Goal: Task Accomplishment & Management: Manage account settings

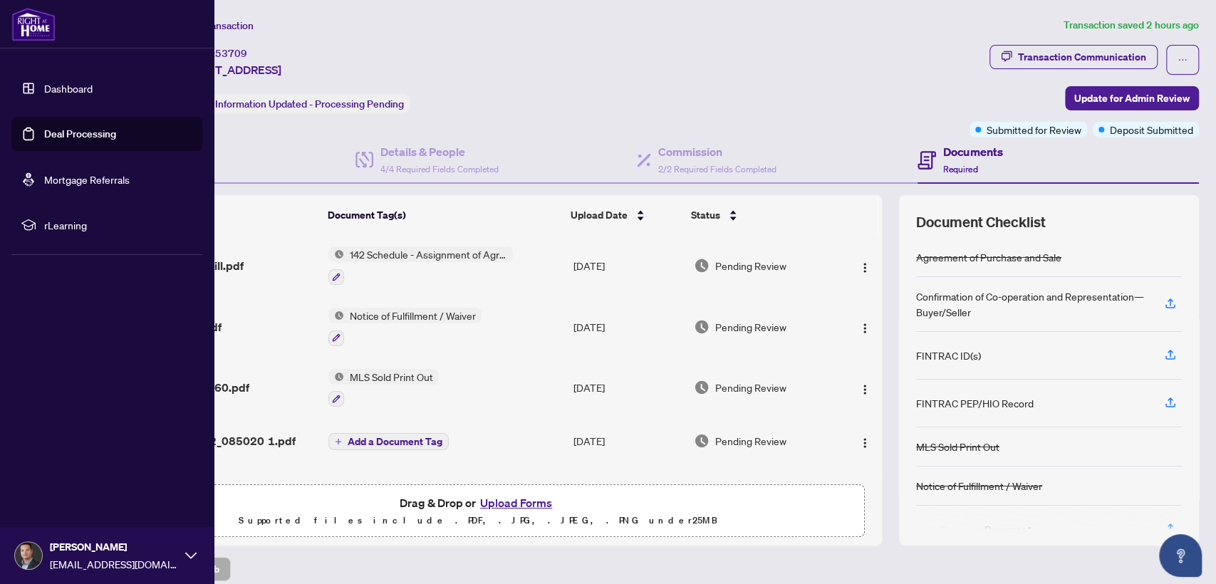
click at [46, 85] on link "Dashboard" at bounding box center [68, 88] width 48 height 13
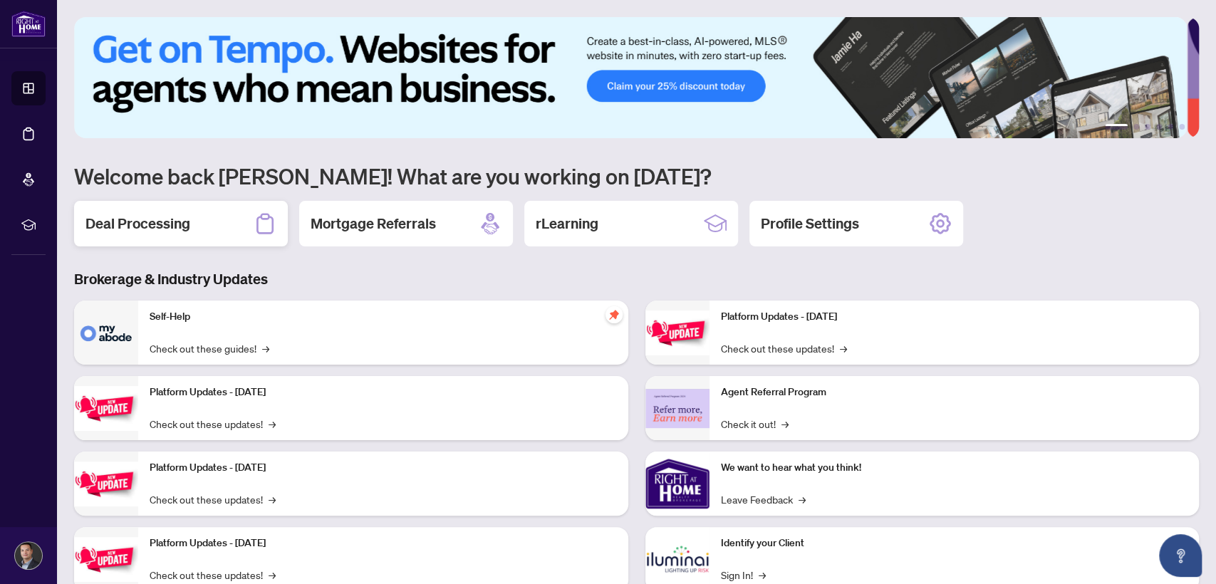
click at [225, 212] on div "Deal Processing" at bounding box center [181, 224] width 214 height 46
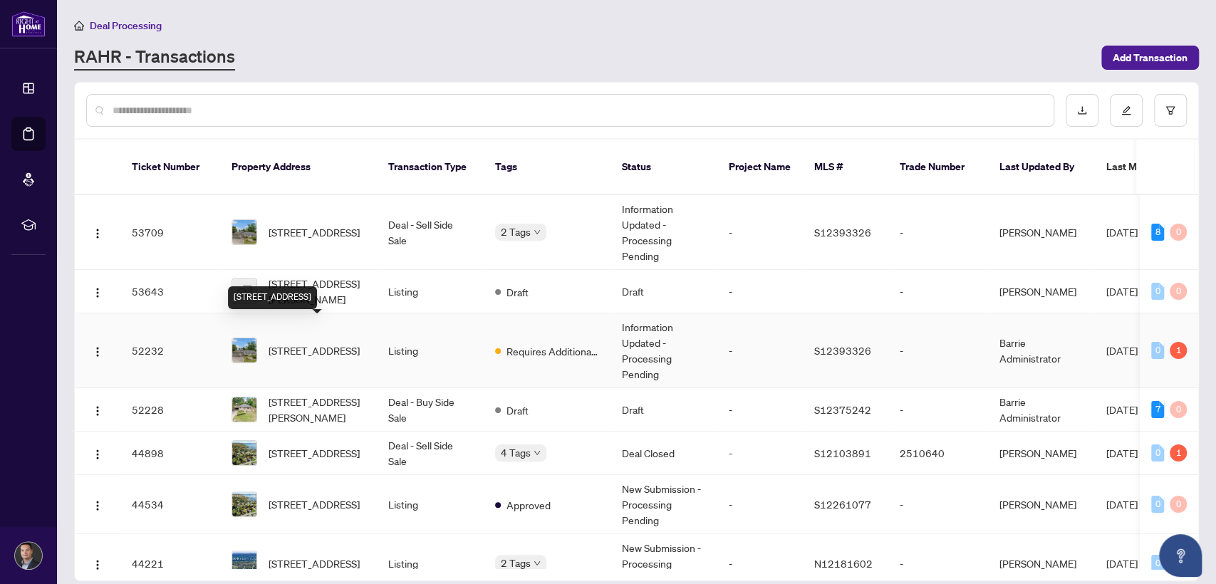
click at [335, 343] on span "[STREET_ADDRESS]" at bounding box center [314, 351] width 91 height 16
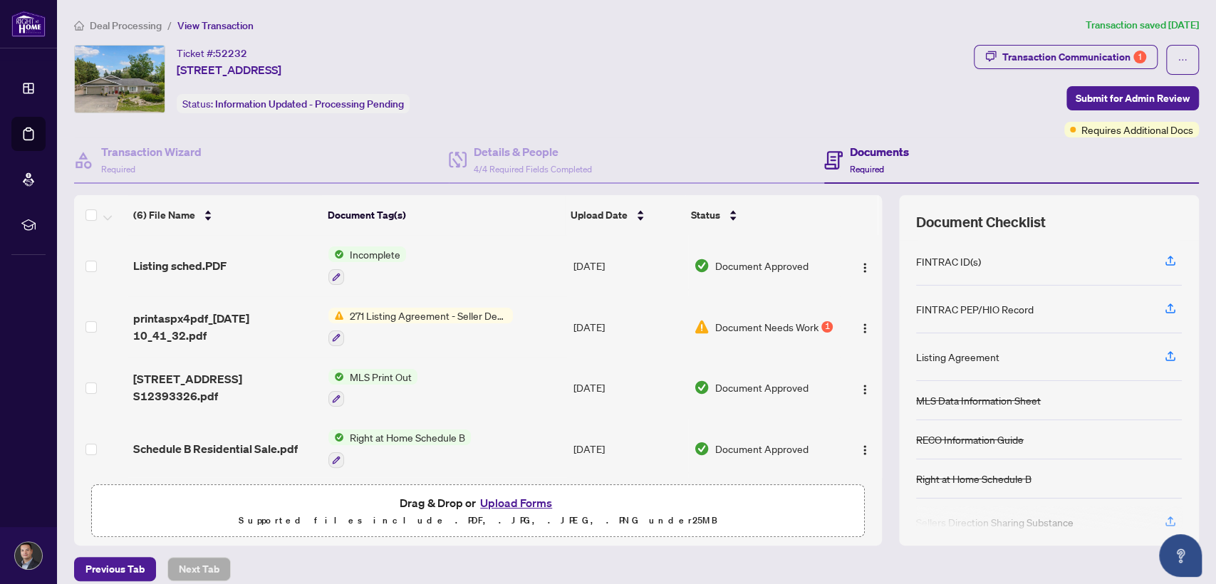
click at [428, 311] on span "271 Listing Agreement - Seller Designated Representation Agreement Authority to…" at bounding box center [428, 316] width 169 height 16
click at [527, 307] on td "271 Listing Agreement - Seller Designated Representation Agreement Authority to…" at bounding box center [445, 326] width 244 height 61
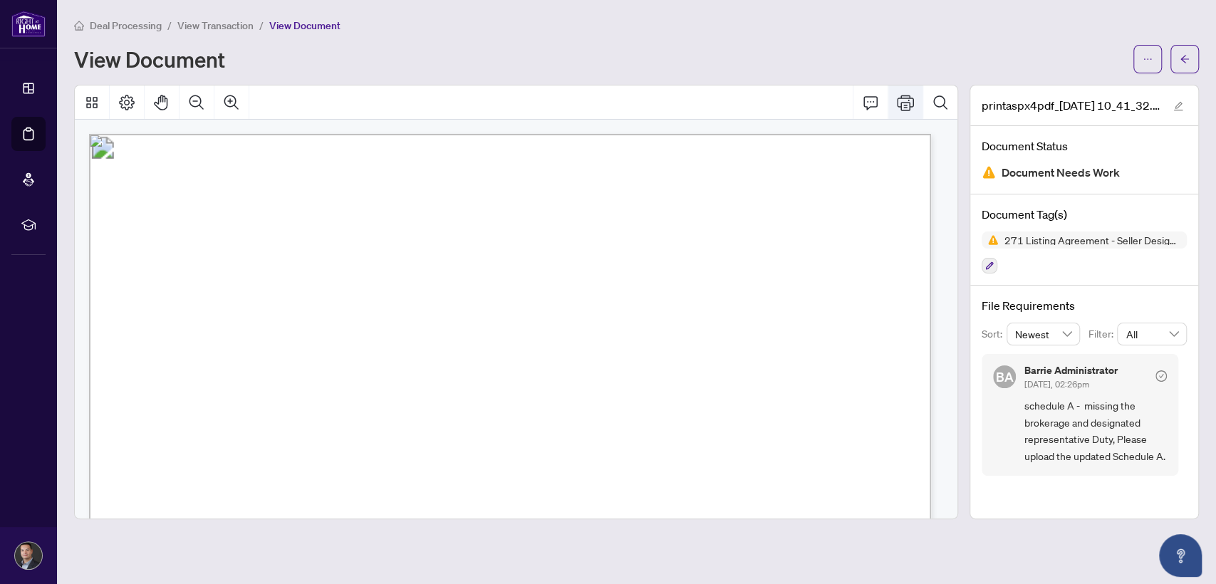
click at [907, 106] on icon "Print" at bounding box center [905, 102] width 17 height 17
click at [906, 98] on icon "Print" at bounding box center [905, 102] width 17 height 17
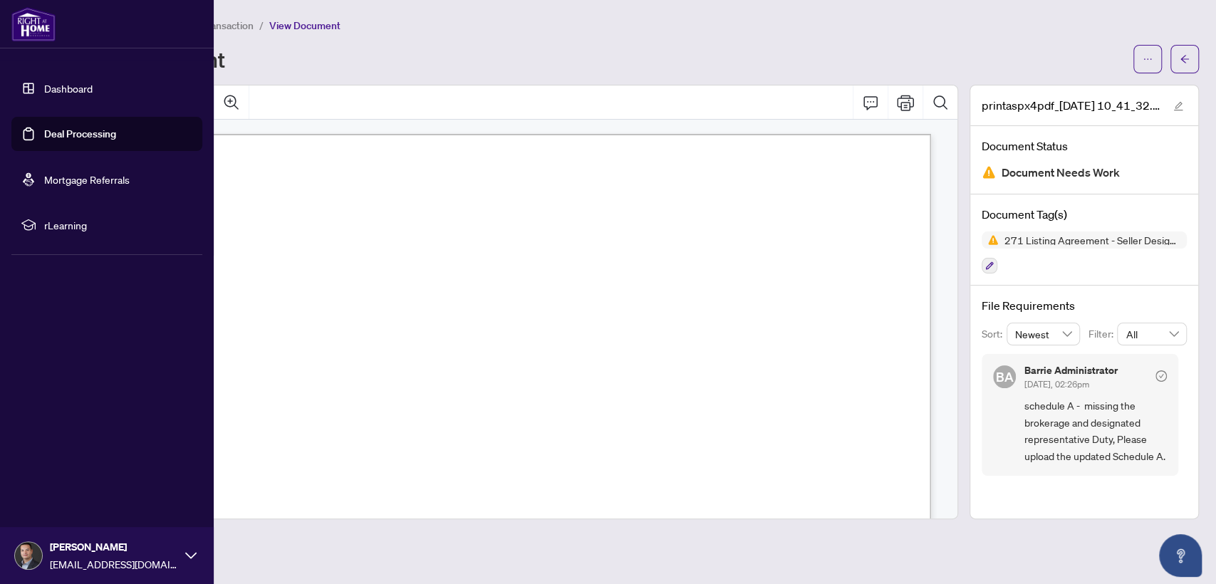
click at [69, 93] on link "Dashboard" at bounding box center [68, 88] width 48 height 13
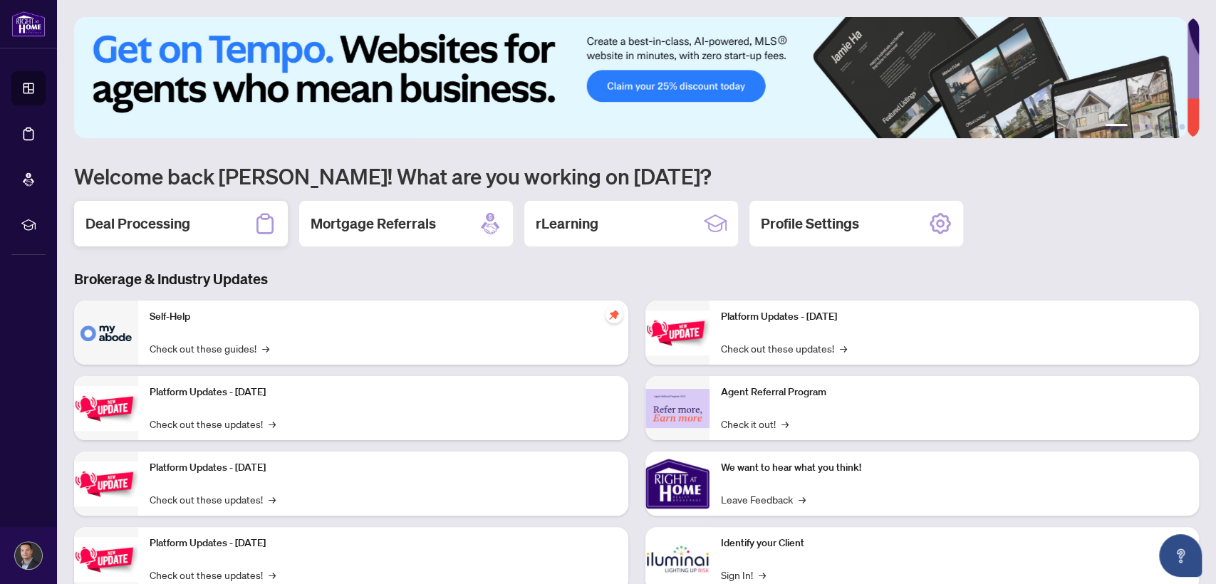
click at [221, 222] on div "Deal Processing" at bounding box center [181, 224] width 214 height 46
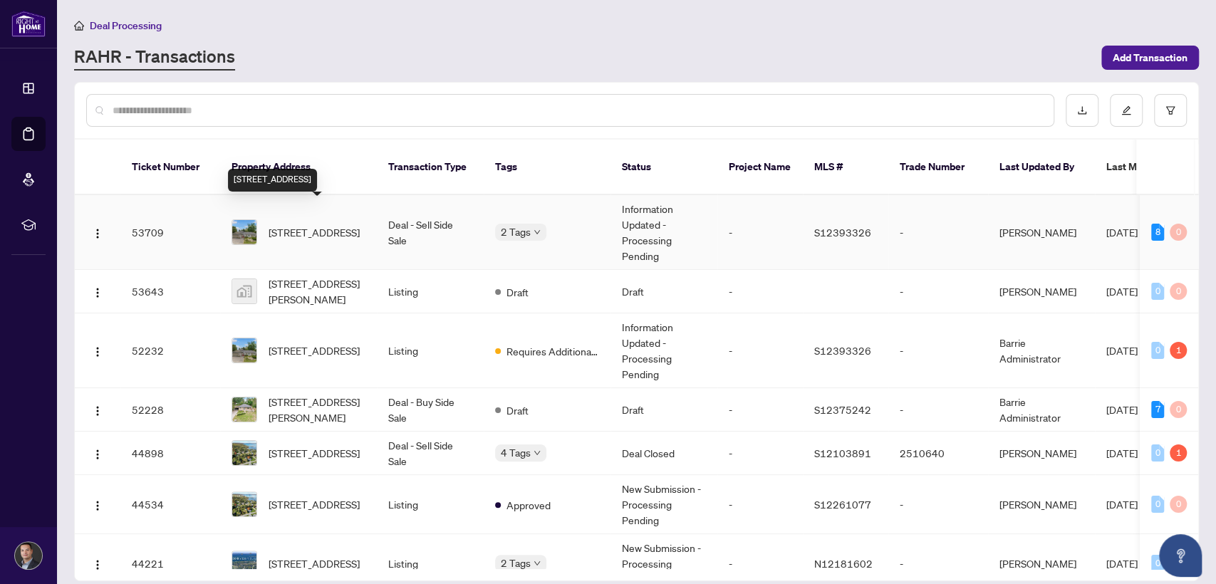
click at [273, 224] on span "[STREET_ADDRESS]" at bounding box center [314, 232] width 91 height 16
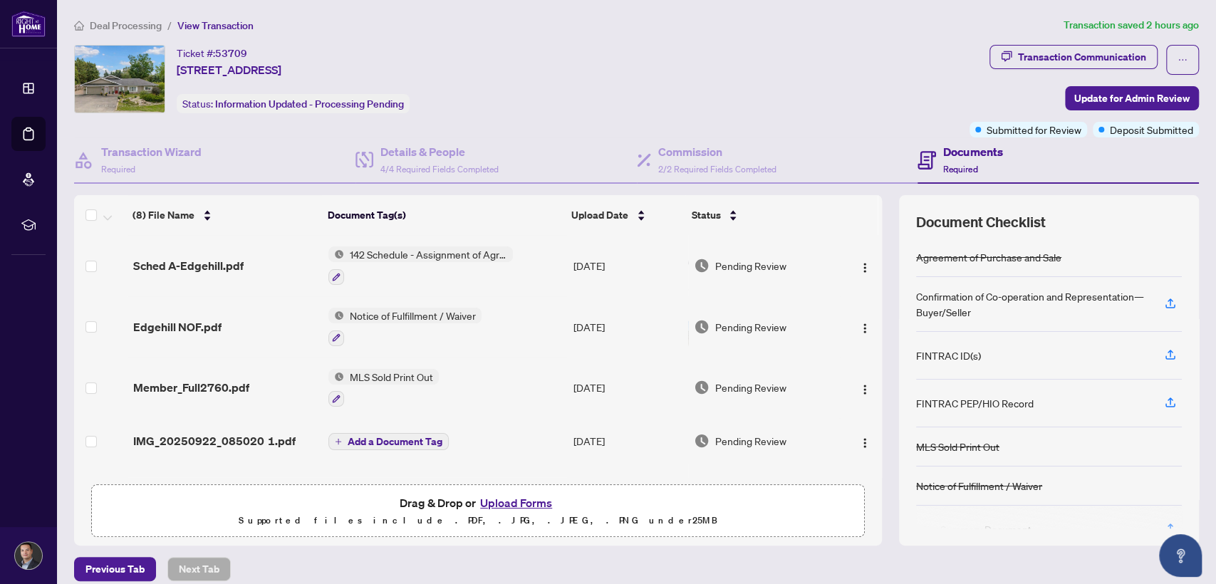
click at [397, 370] on span "MLS Sold Print Out" at bounding box center [391, 377] width 95 height 16
click at [497, 358] on td "MLS Sold Print Out" at bounding box center [445, 388] width 244 height 61
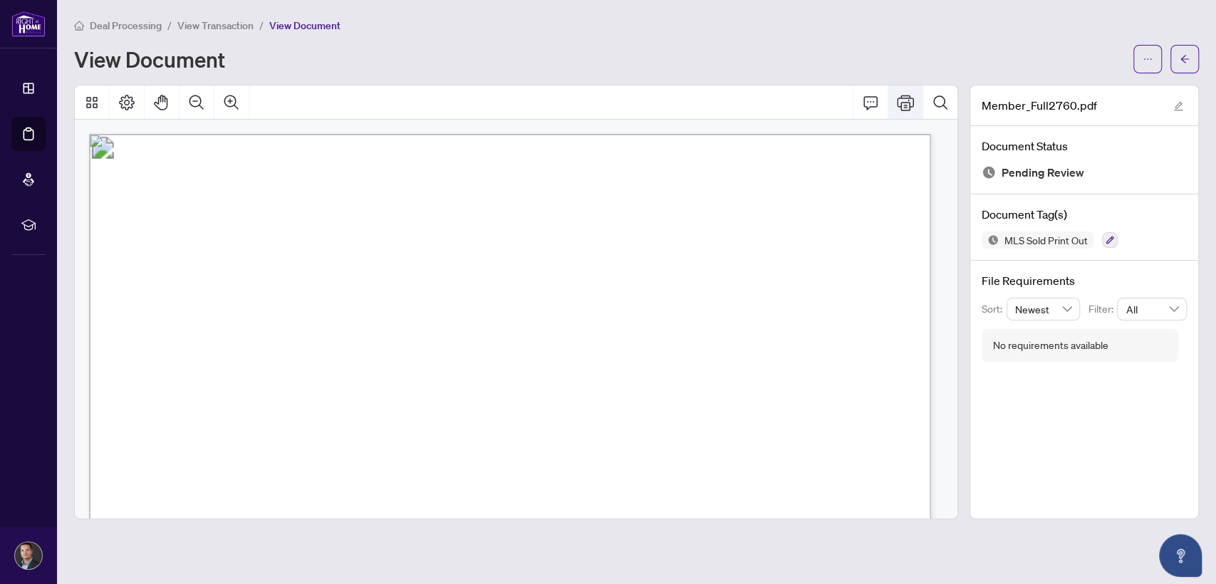
click at [911, 109] on icon "Print" at bounding box center [905, 102] width 17 height 17
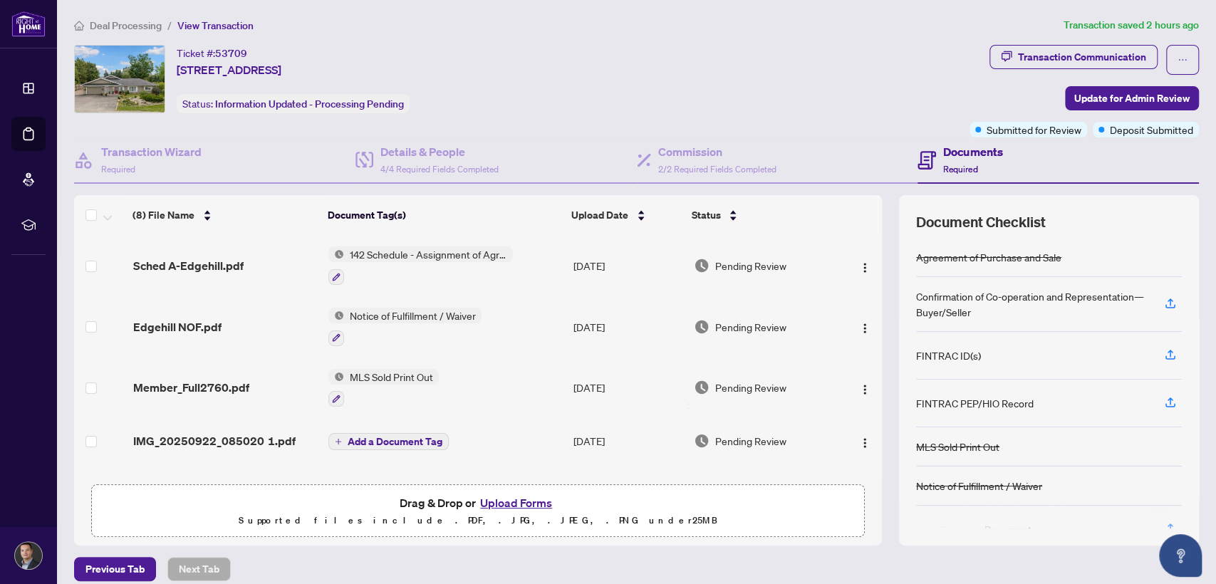
click at [513, 104] on div "Ticket #: 53709 [STREET_ADDRESS] Status: Information Updated - Processing Pendi…" at bounding box center [519, 79] width 890 height 68
click at [582, 80] on div "Ticket #: 53709 [STREET_ADDRESS] Status: Information Updated - Processing Pendi…" at bounding box center [519, 79] width 890 height 68
drag, startPoint x: 865, startPoint y: 276, endPoint x: 865, endPoint y: 283, distance: 7.8
click at [865, 283] on tbody "Sched A-Edgehill.pdf 142 Schedule - Assignment of Agreement of Purchase and Sal…" at bounding box center [478, 454] width 808 height 438
click at [450, 308] on div "Notice of Fulfillment / Waiver" at bounding box center [404, 327] width 153 height 38
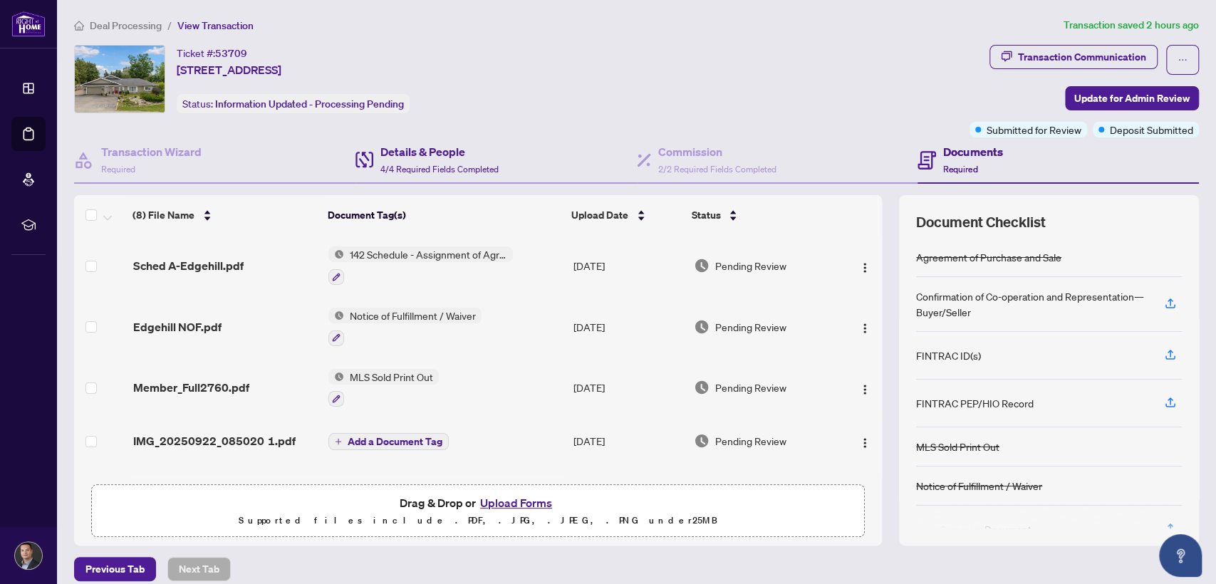
click at [514, 150] on div "Details & People 4/4 Required Fields Completed" at bounding box center [495, 160] width 281 height 46
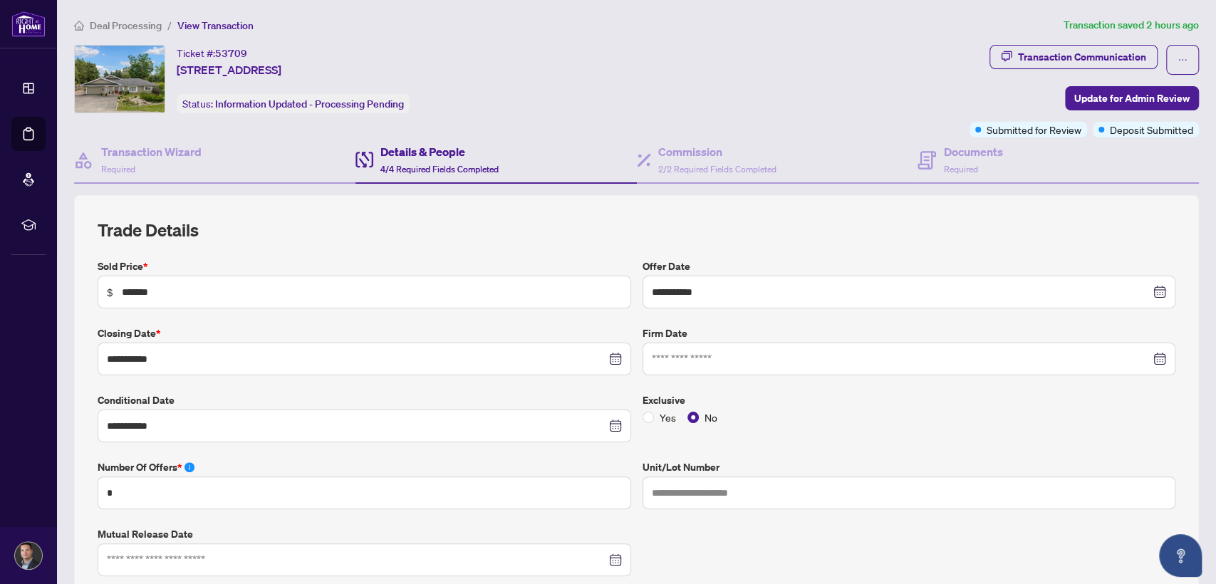
type input "**********"
click at [924, 152] on icon at bounding box center [926, 160] width 19 height 19
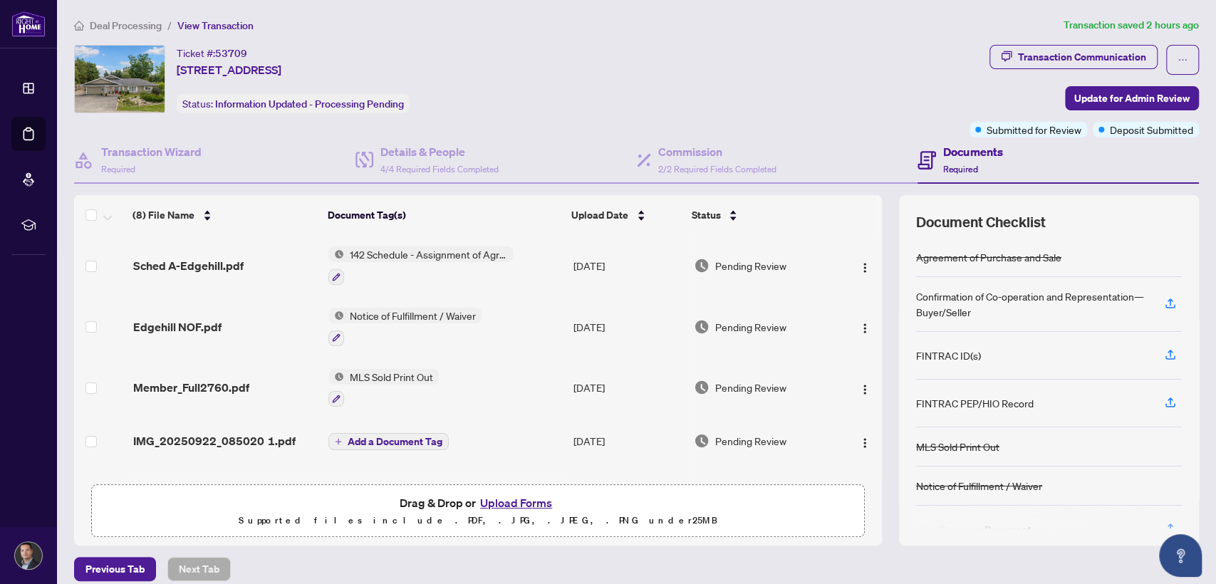
click at [654, 309] on td "[DATE]" at bounding box center [627, 326] width 121 height 61
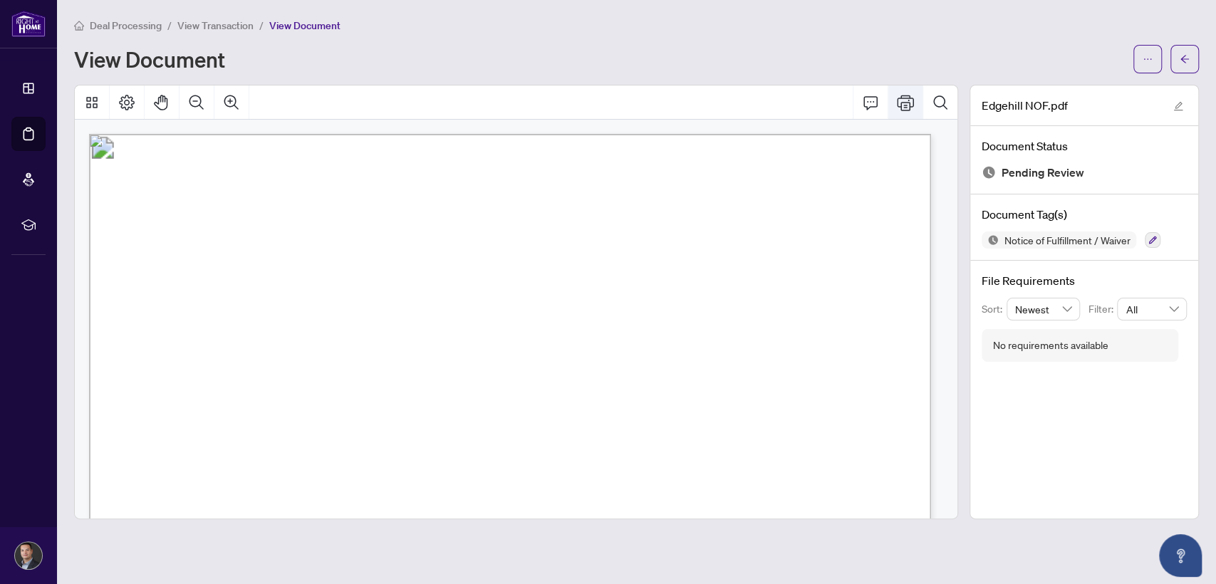
click at [901, 102] on icon "Print" at bounding box center [905, 102] width 17 height 17
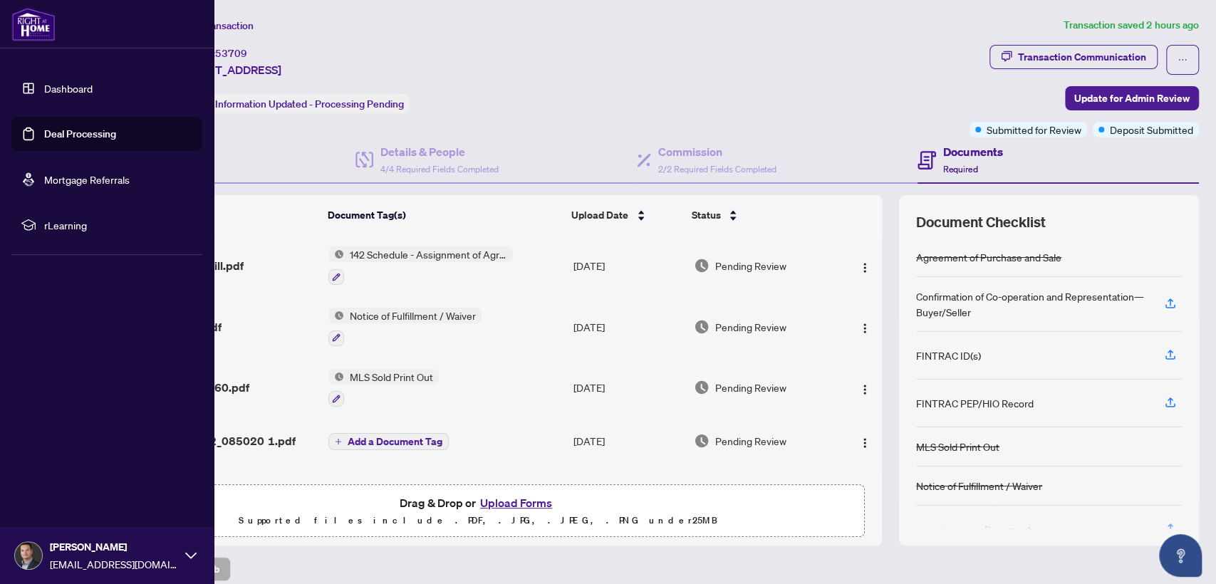
click at [51, 86] on link "Dashboard" at bounding box center [68, 88] width 48 height 13
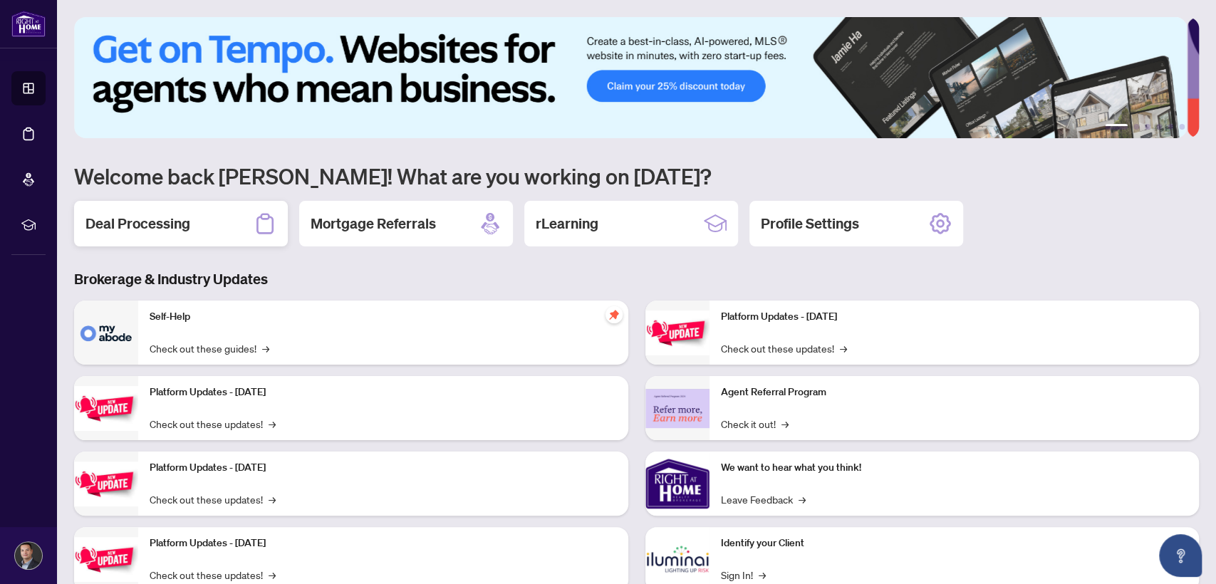
click at [219, 212] on div "Deal Processing" at bounding box center [181, 224] width 214 height 46
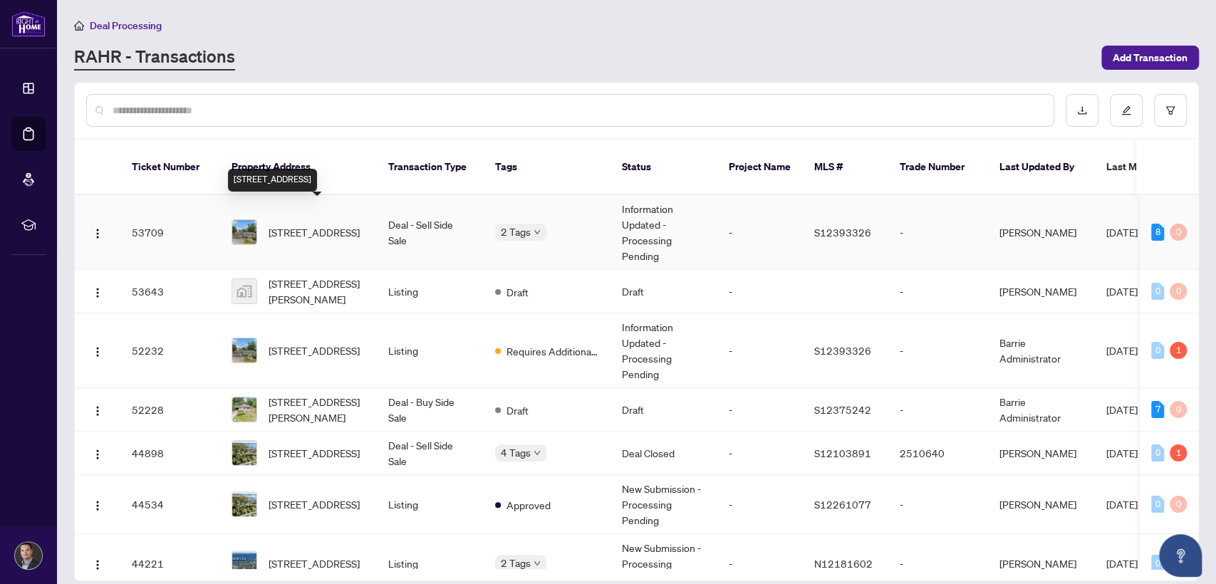
click at [291, 224] on span "[STREET_ADDRESS]" at bounding box center [314, 232] width 91 height 16
